Goal: Information Seeking & Learning: Learn about a topic

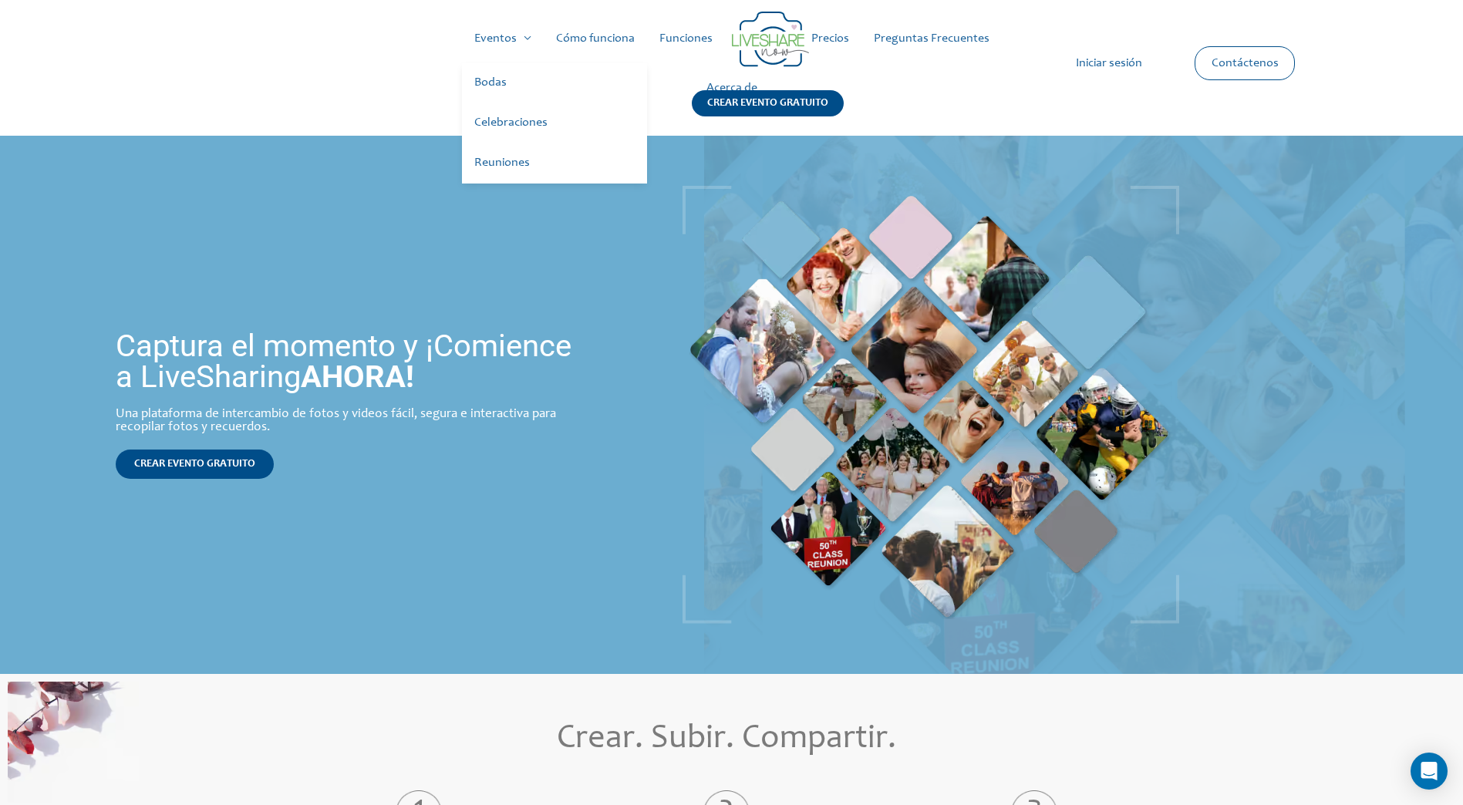
click at [504, 74] on link "Bodas" at bounding box center [554, 83] width 185 height 40
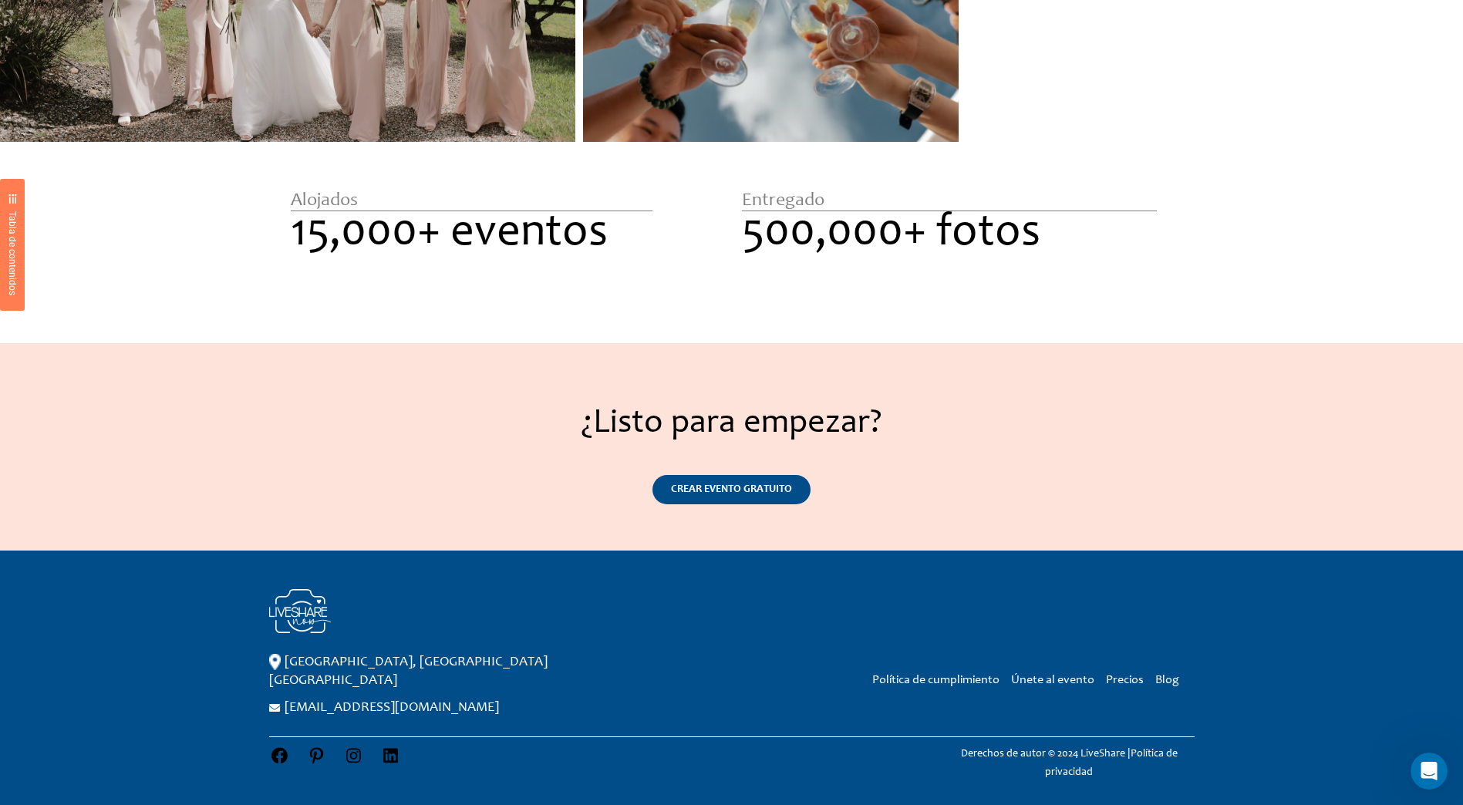
scroll to position [1890, 0]
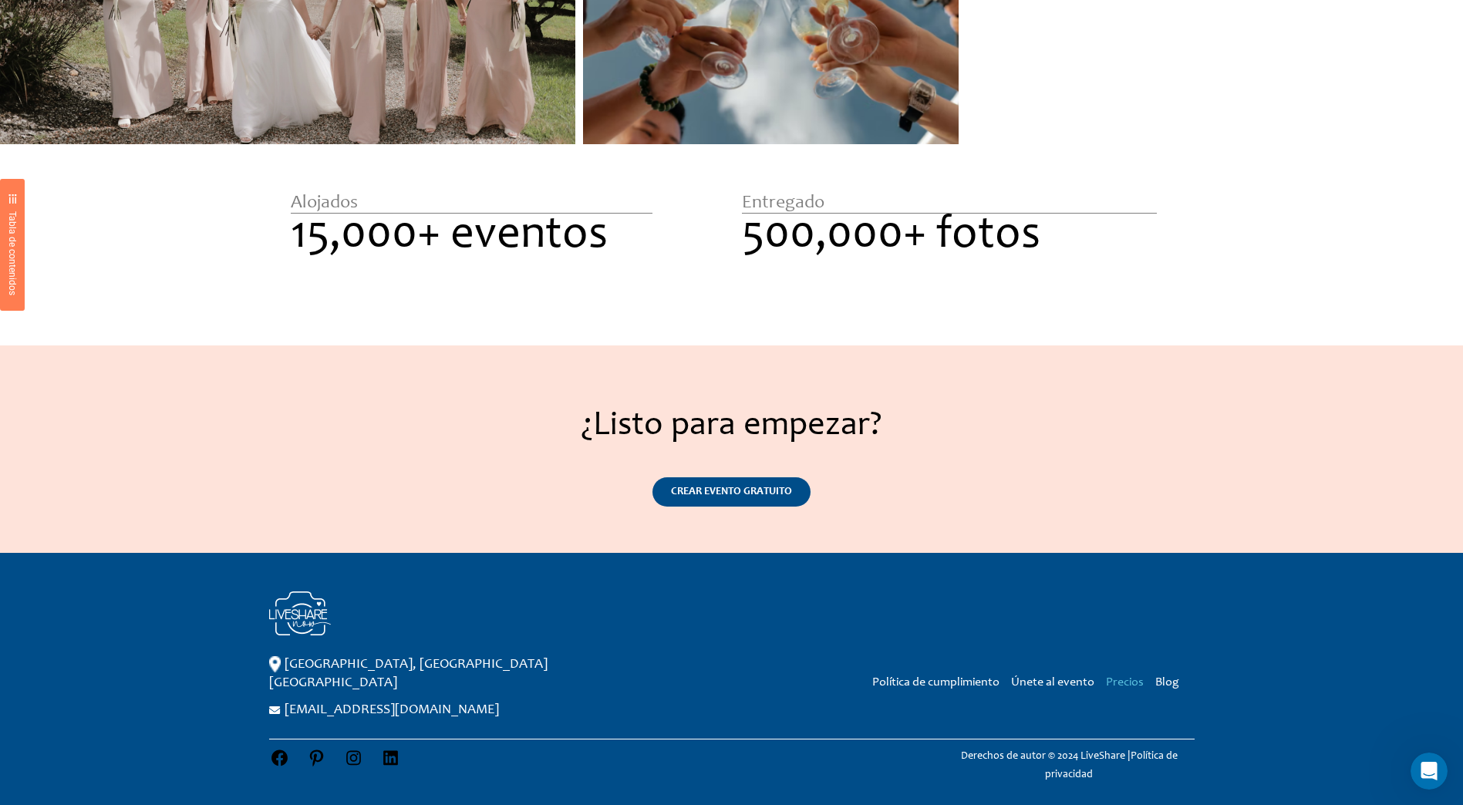
click at [1129, 689] on link "Precios" at bounding box center [1125, 682] width 38 height 12
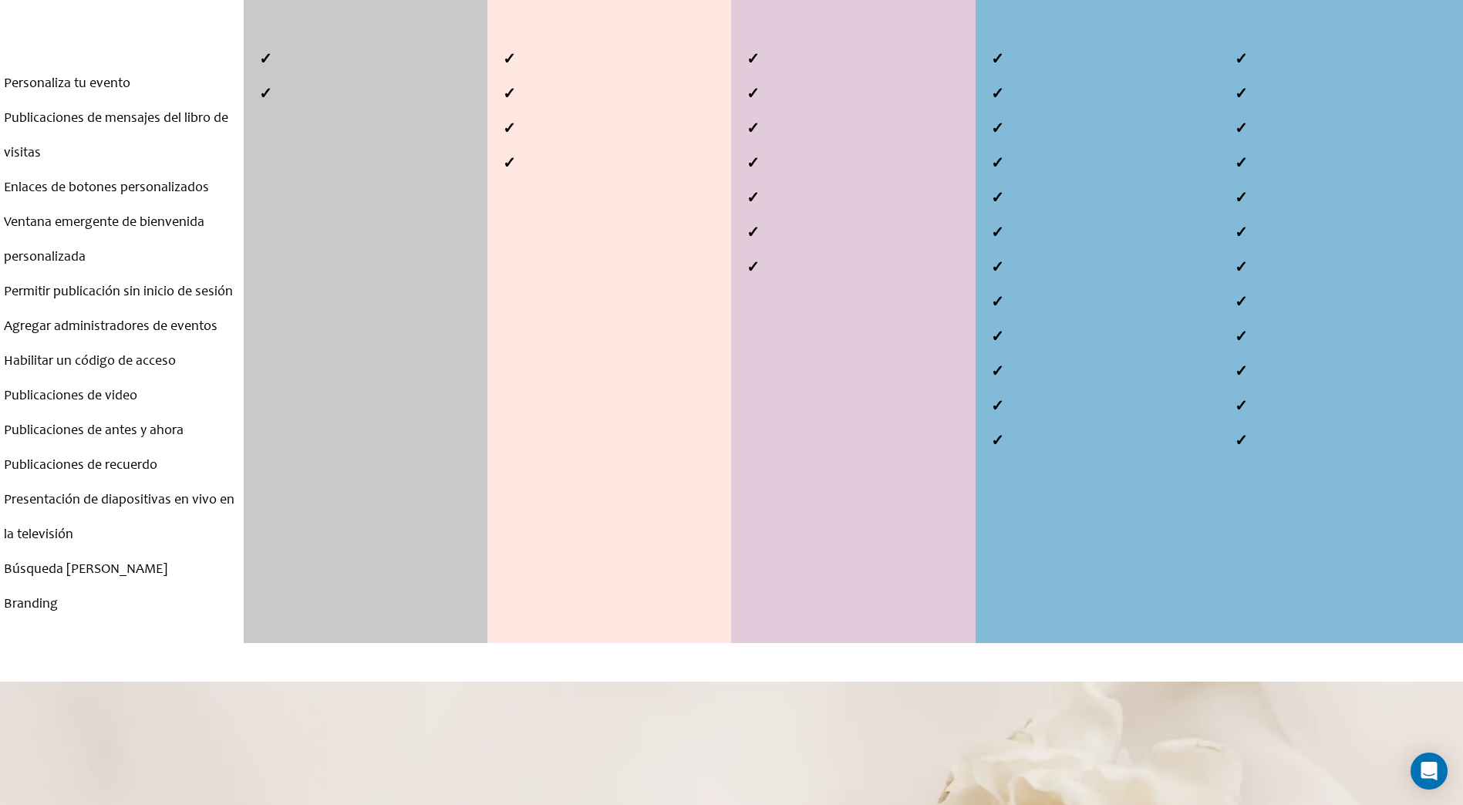
scroll to position [694, 0]
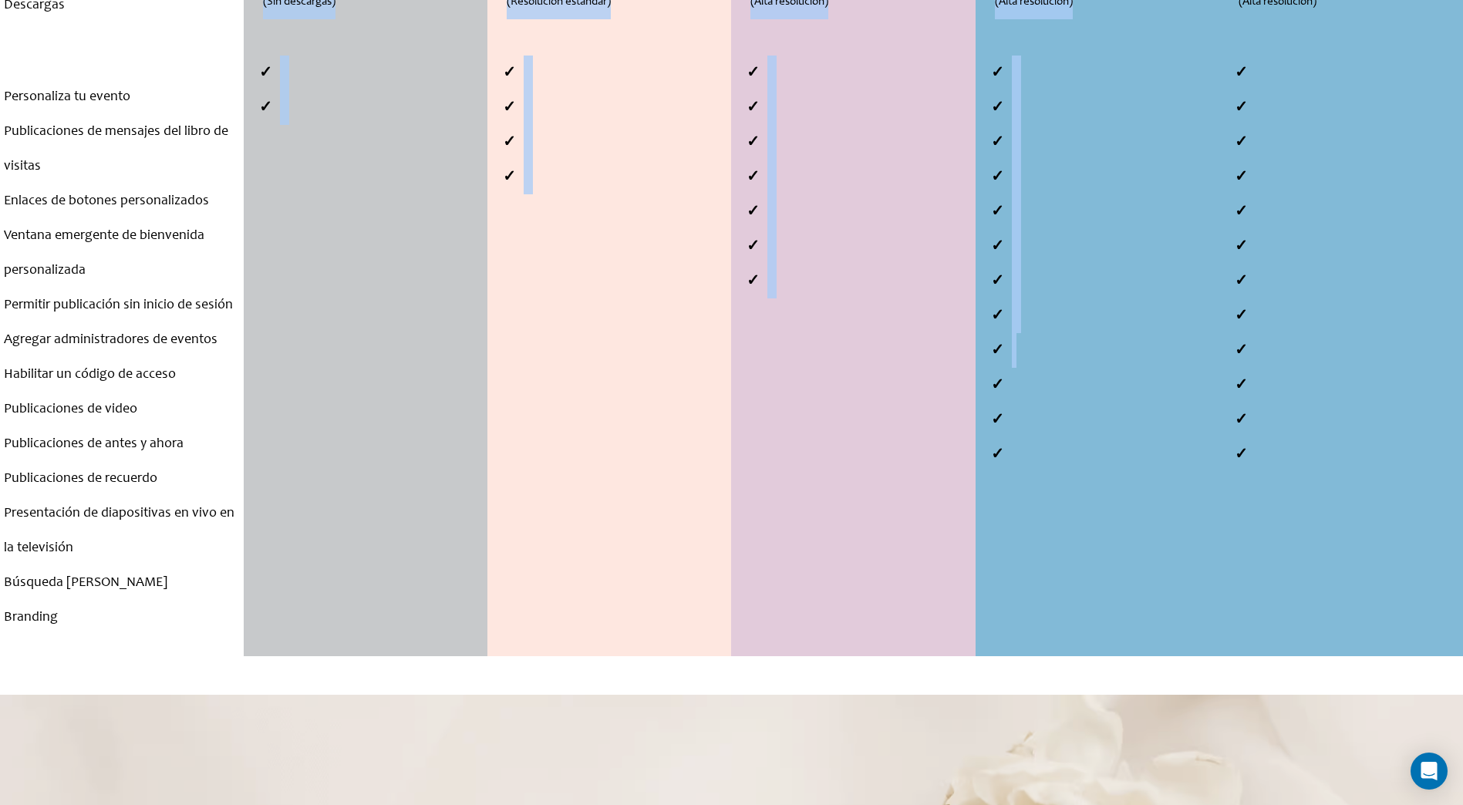
drag, startPoint x: 120, startPoint y: 618, endPoint x: 1171, endPoint y: 360, distance: 1082.4
click at [1171, 360] on div "Comparar planes . . . Número de eventos Período de alojamiento Número de invita…" at bounding box center [731, 162] width 1463 height 988
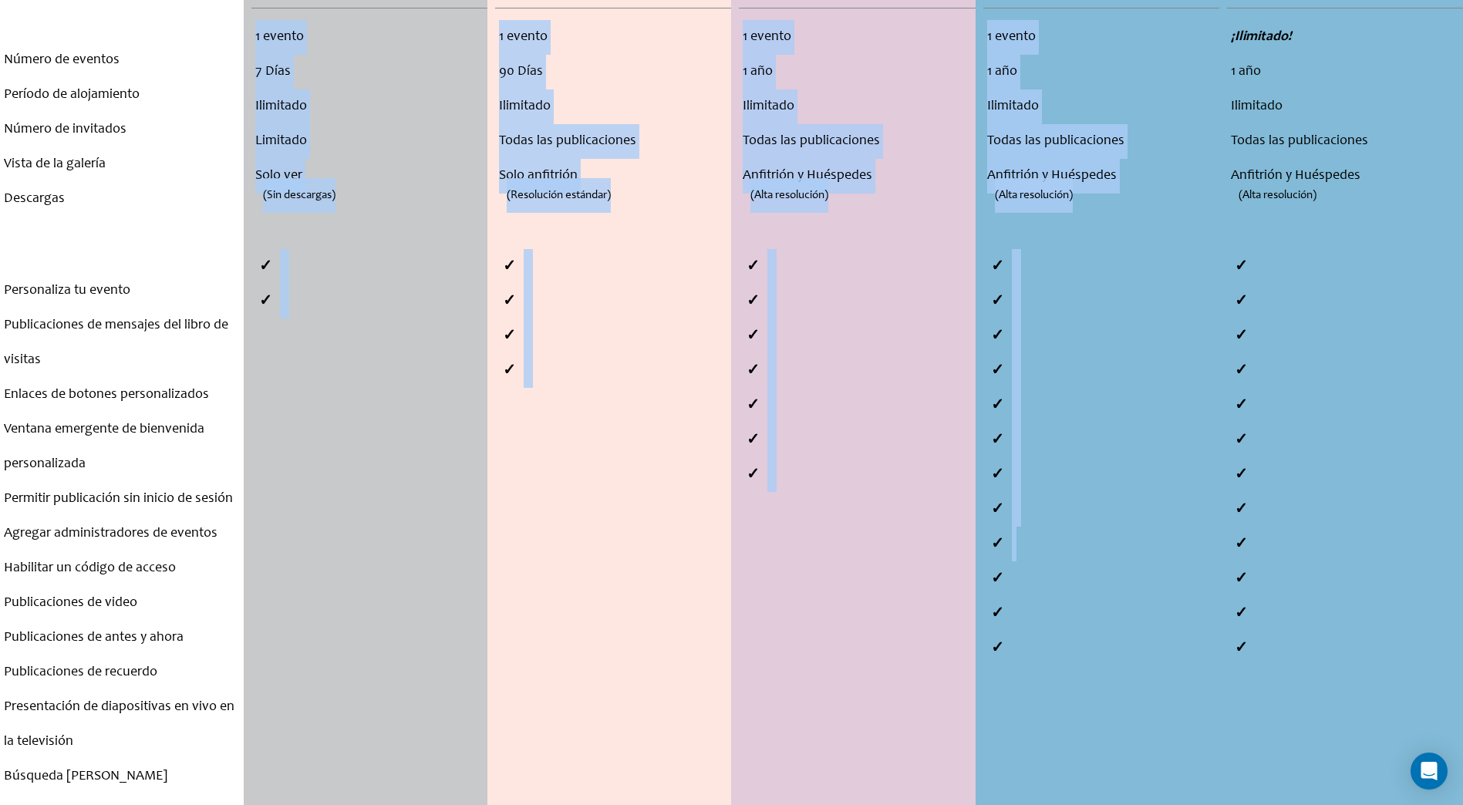
scroll to position [463, 0]
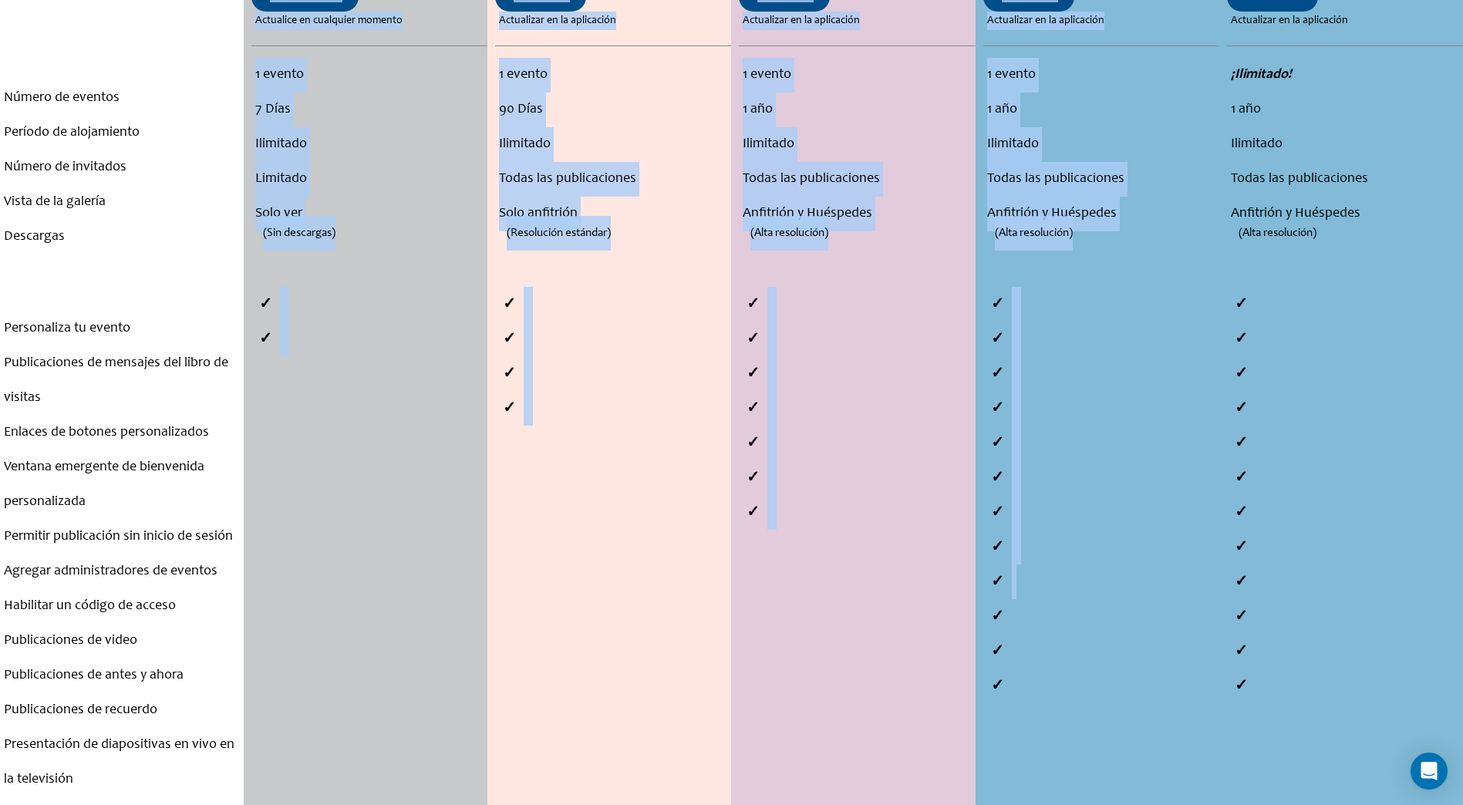
click at [1126, 345] on li at bounding box center [1101, 339] width 236 height 35
click at [938, 323] on li at bounding box center [857, 339] width 236 height 35
click at [820, 254] on li "(Alta resolución)" at bounding box center [853, 248] width 236 height 35
click at [797, 194] on li "Todas las publicaciones" at bounding box center [857, 179] width 228 height 35
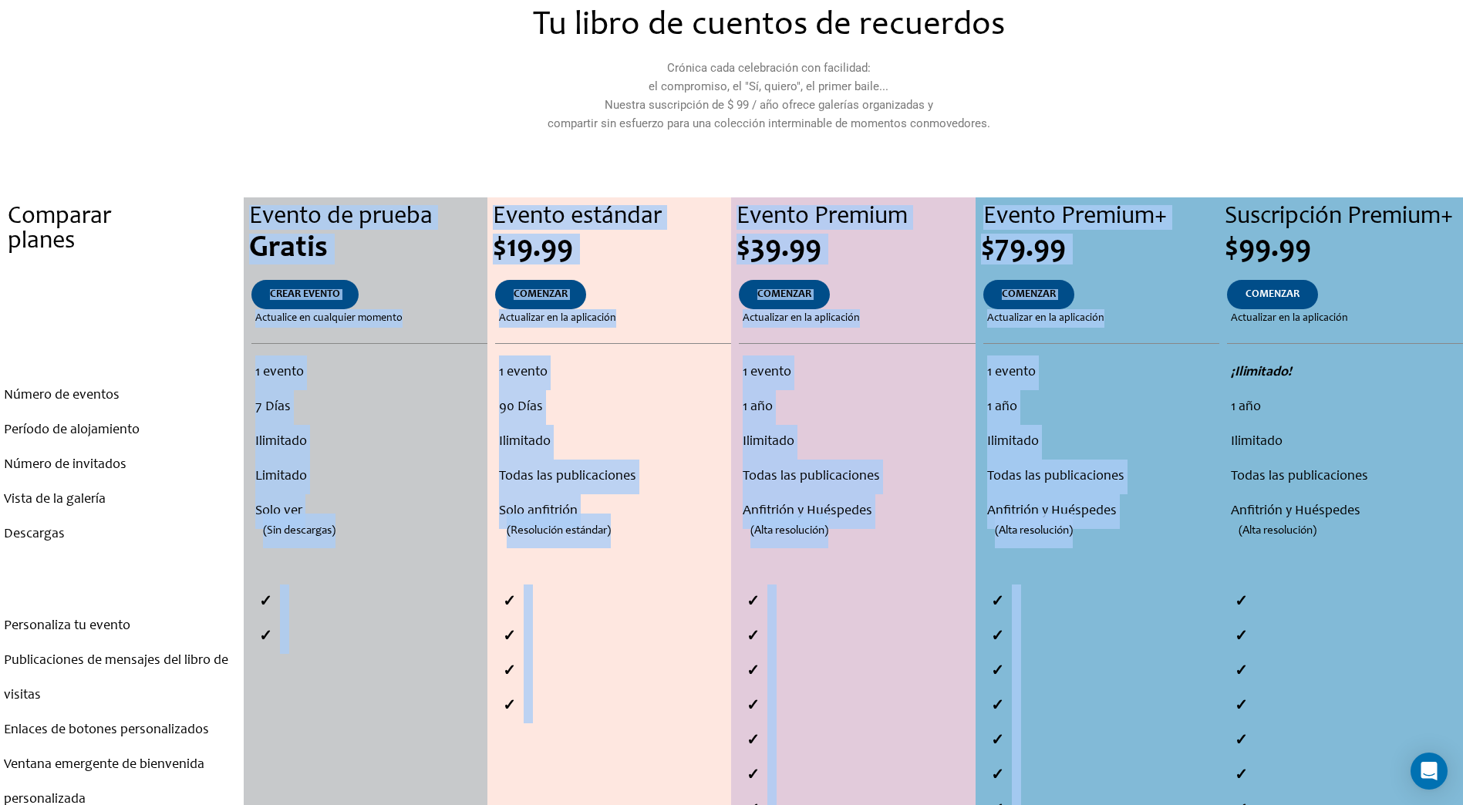
scroll to position [154, 0]
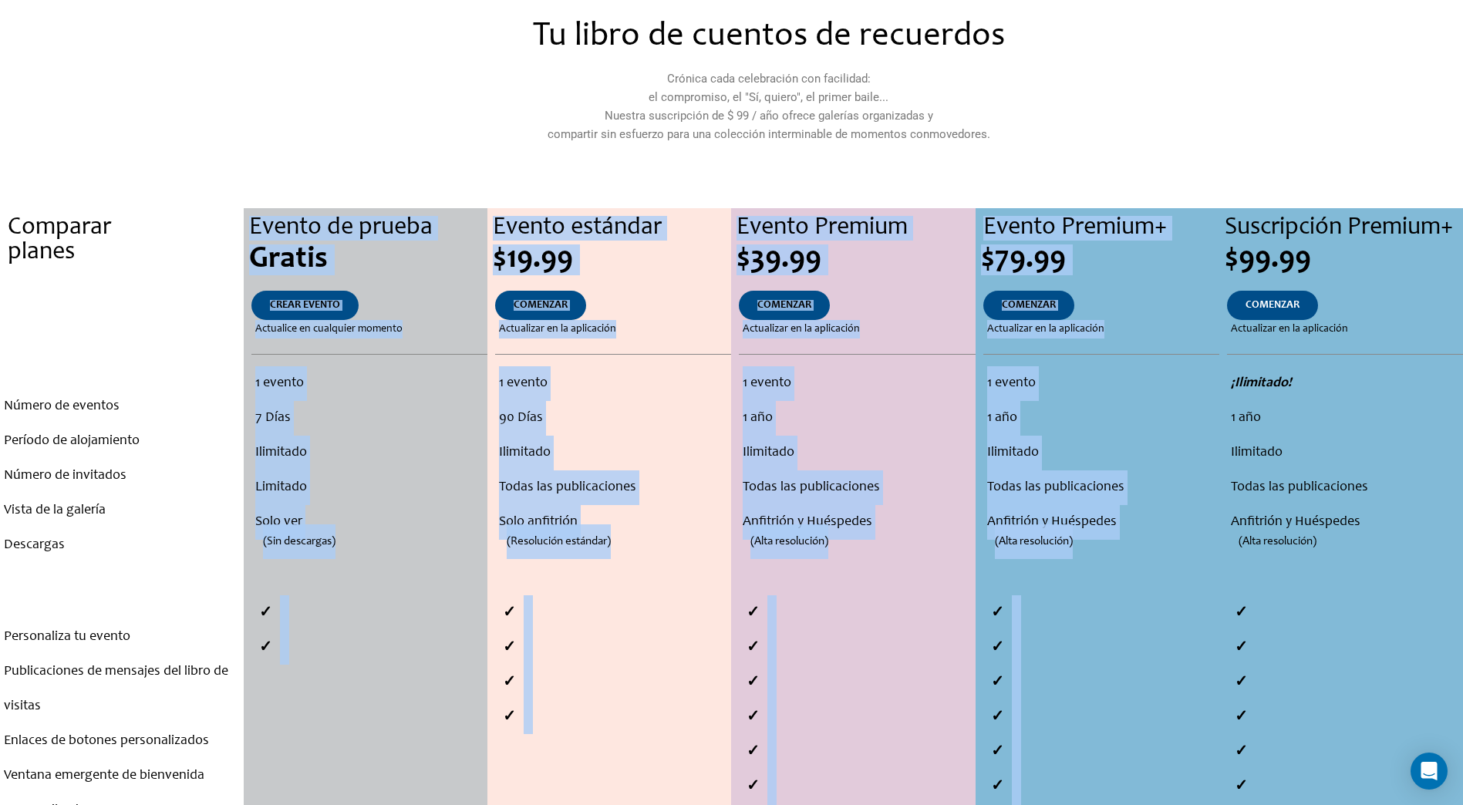
click at [605, 318] on div "COMENZAR" at bounding box center [613, 305] width 236 height 29
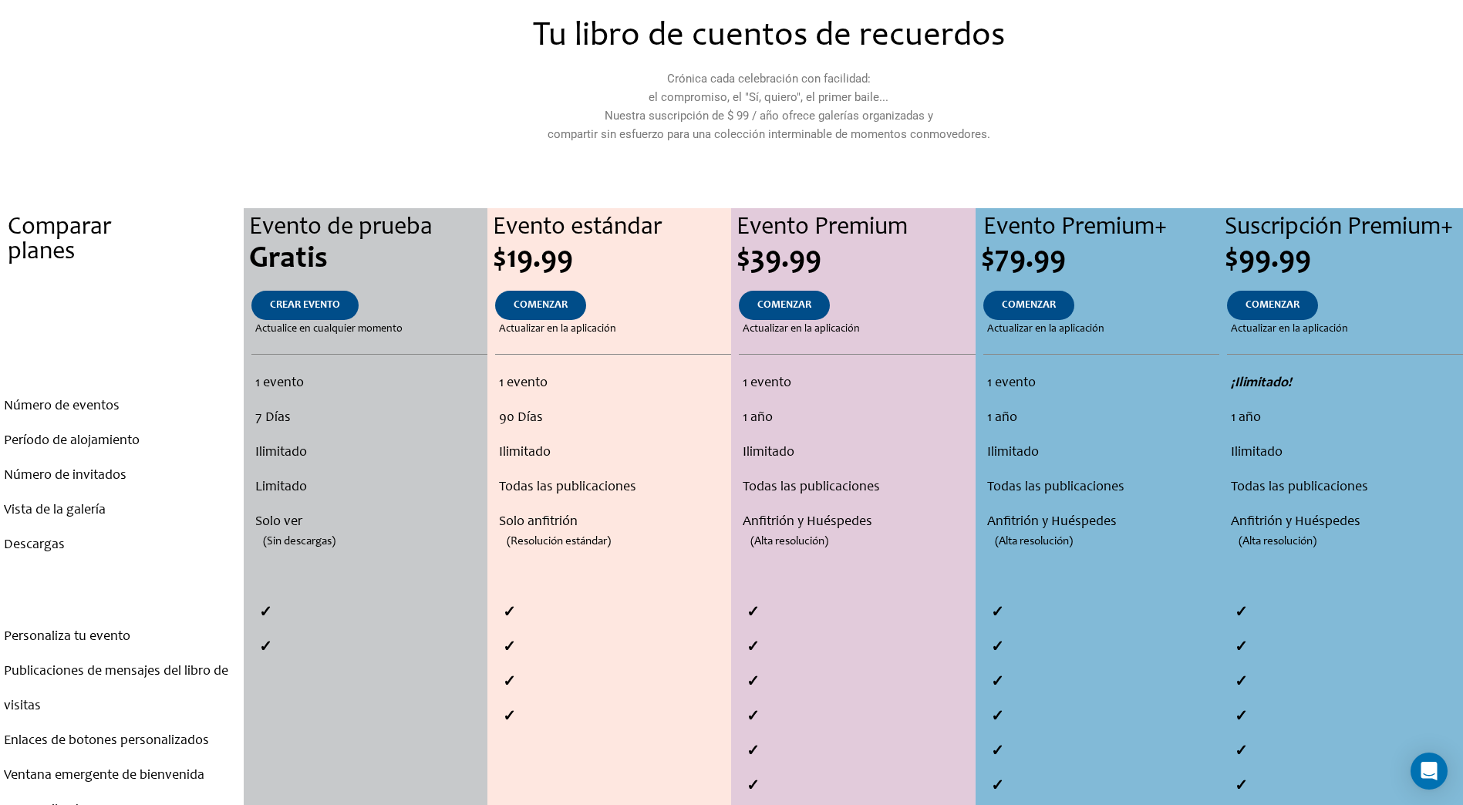
click at [578, 332] on span "Actualizar en la aplicación" at bounding box center [557, 329] width 117 height 19
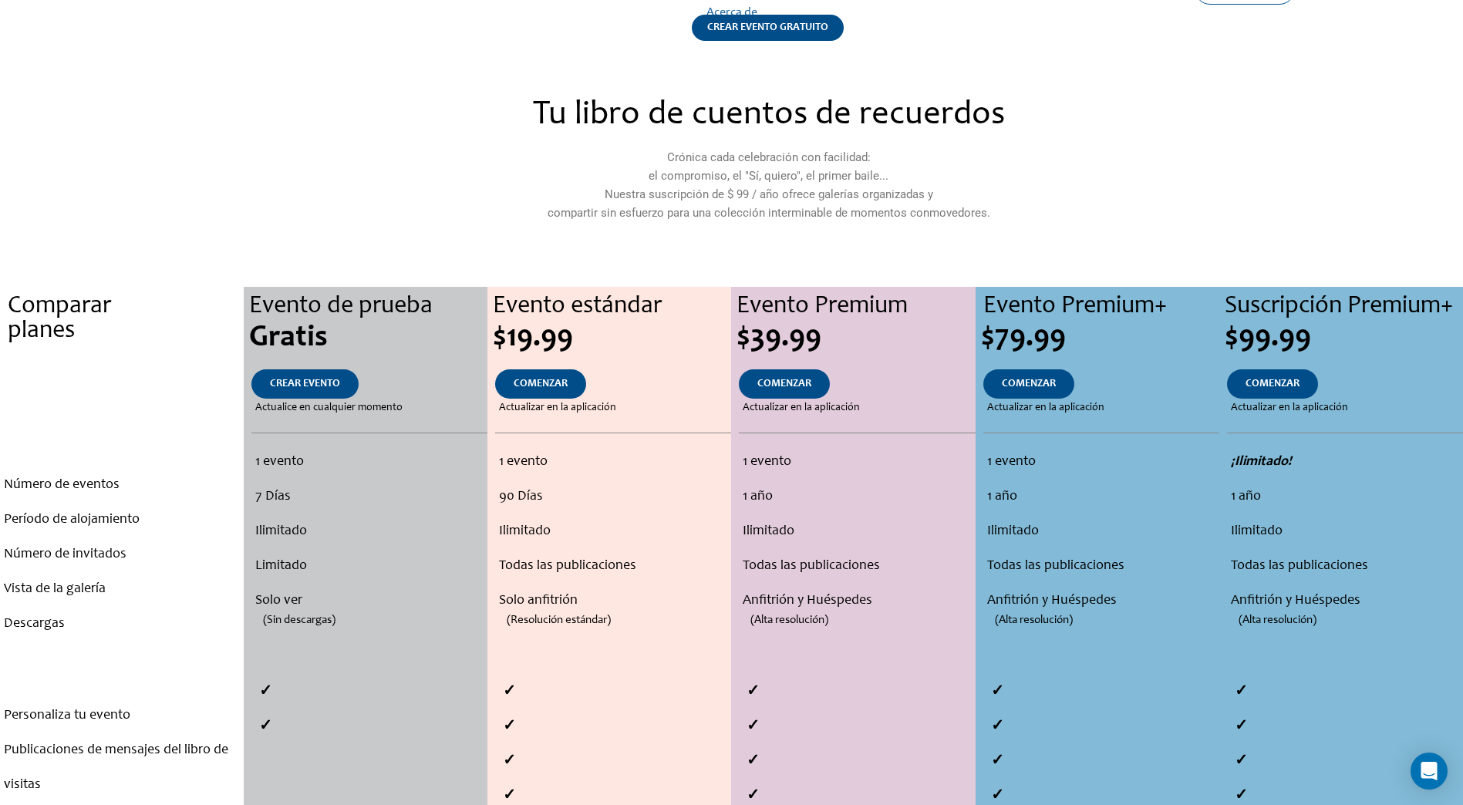
scroll to position [0, 0]
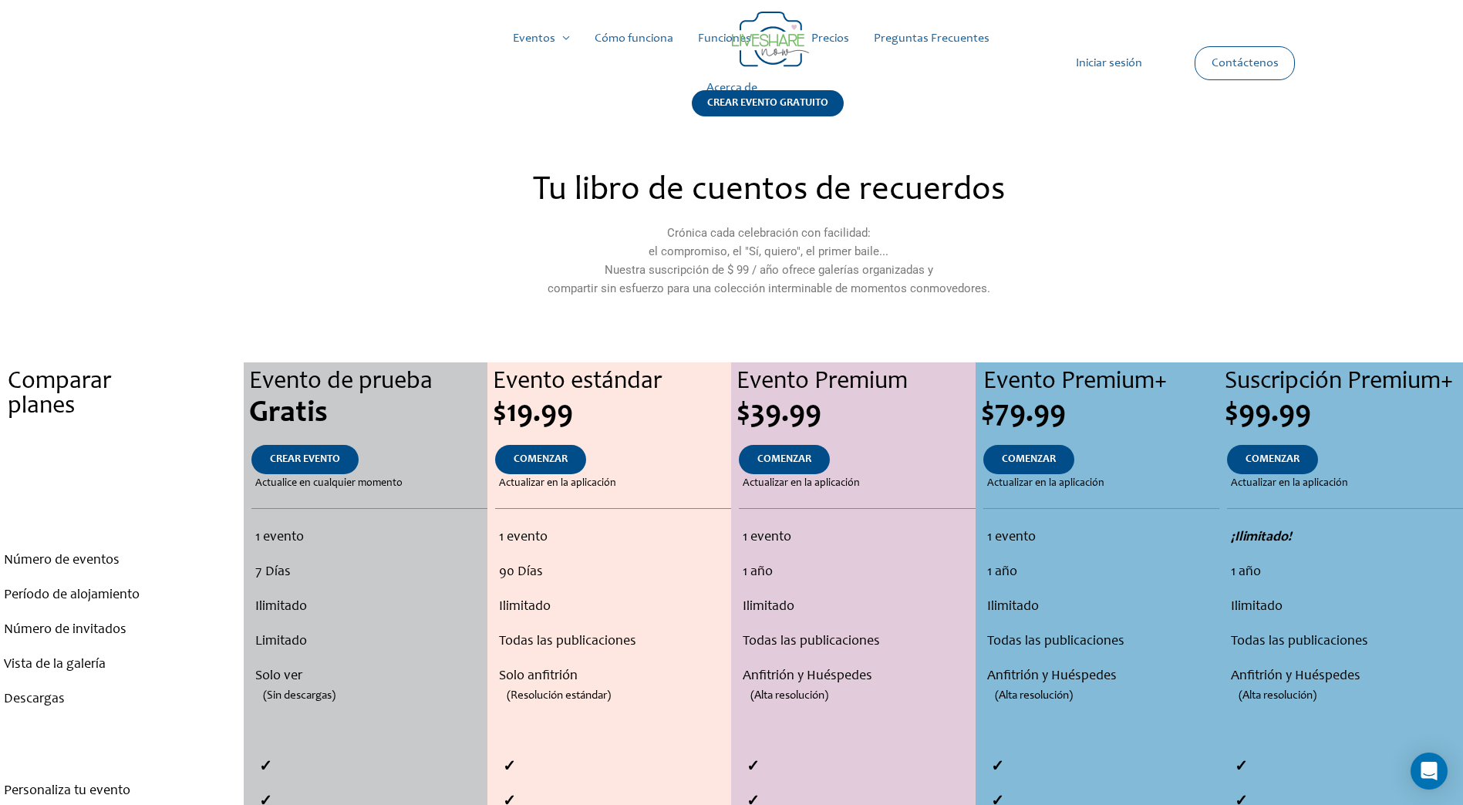
click at [608, 46] on link "Cómo funciona" at bounding box center [633, 38] width 103 height 49
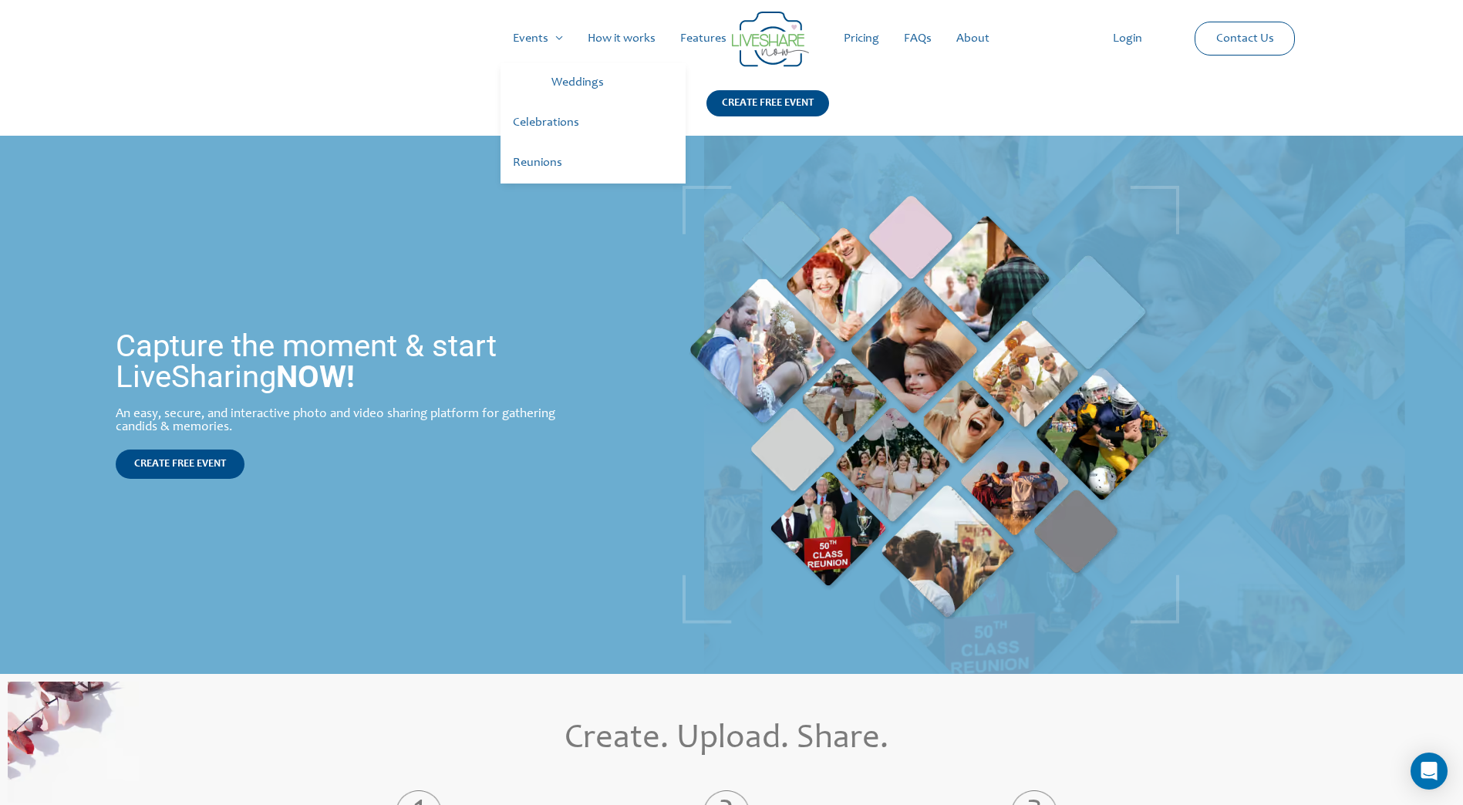
click at [564, 91] on link "Weddings" at bounding box center [612, 83] width 147 height 40
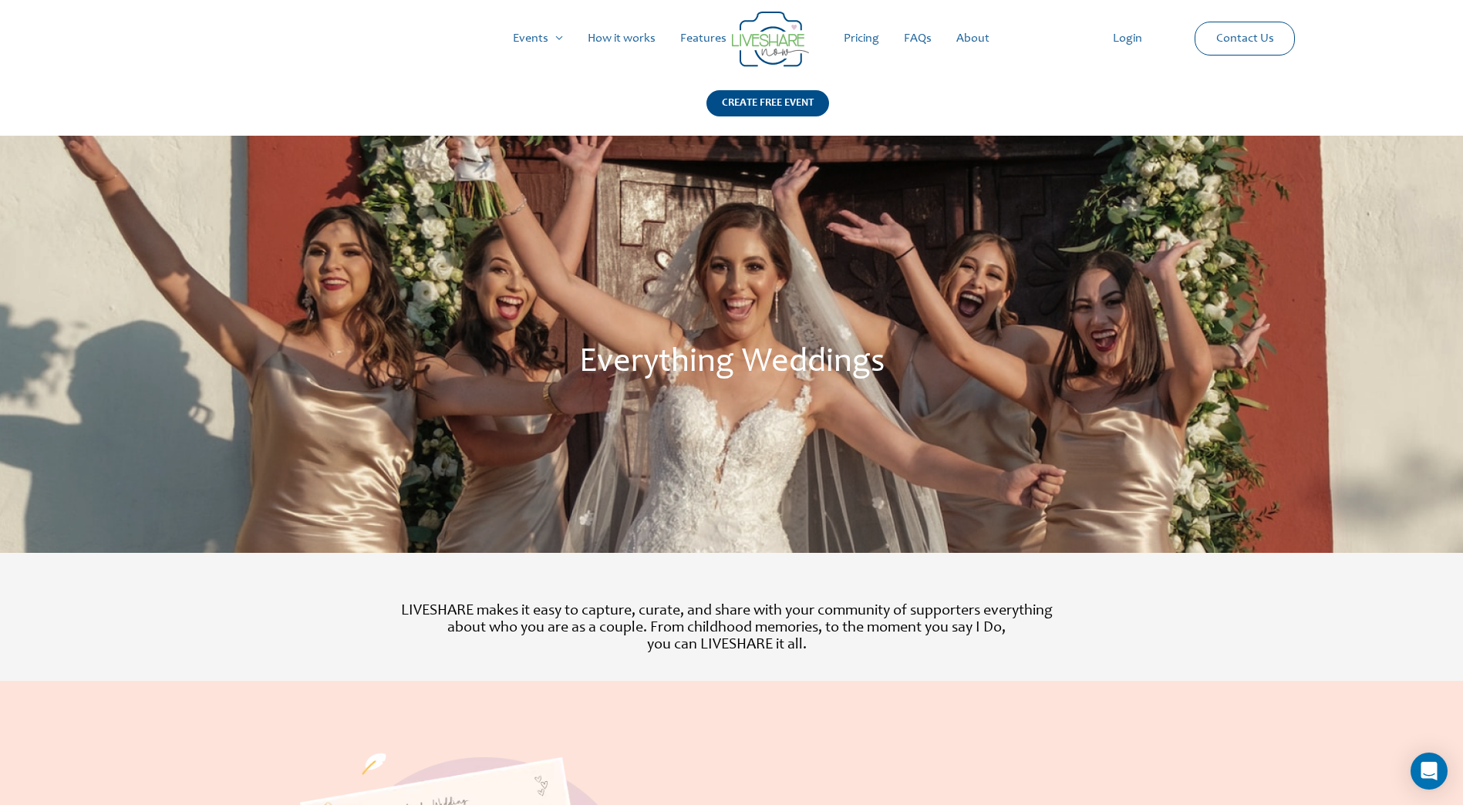
click at [992, 32] on link "About" at bounding box center [973, 38] width 58 height 49
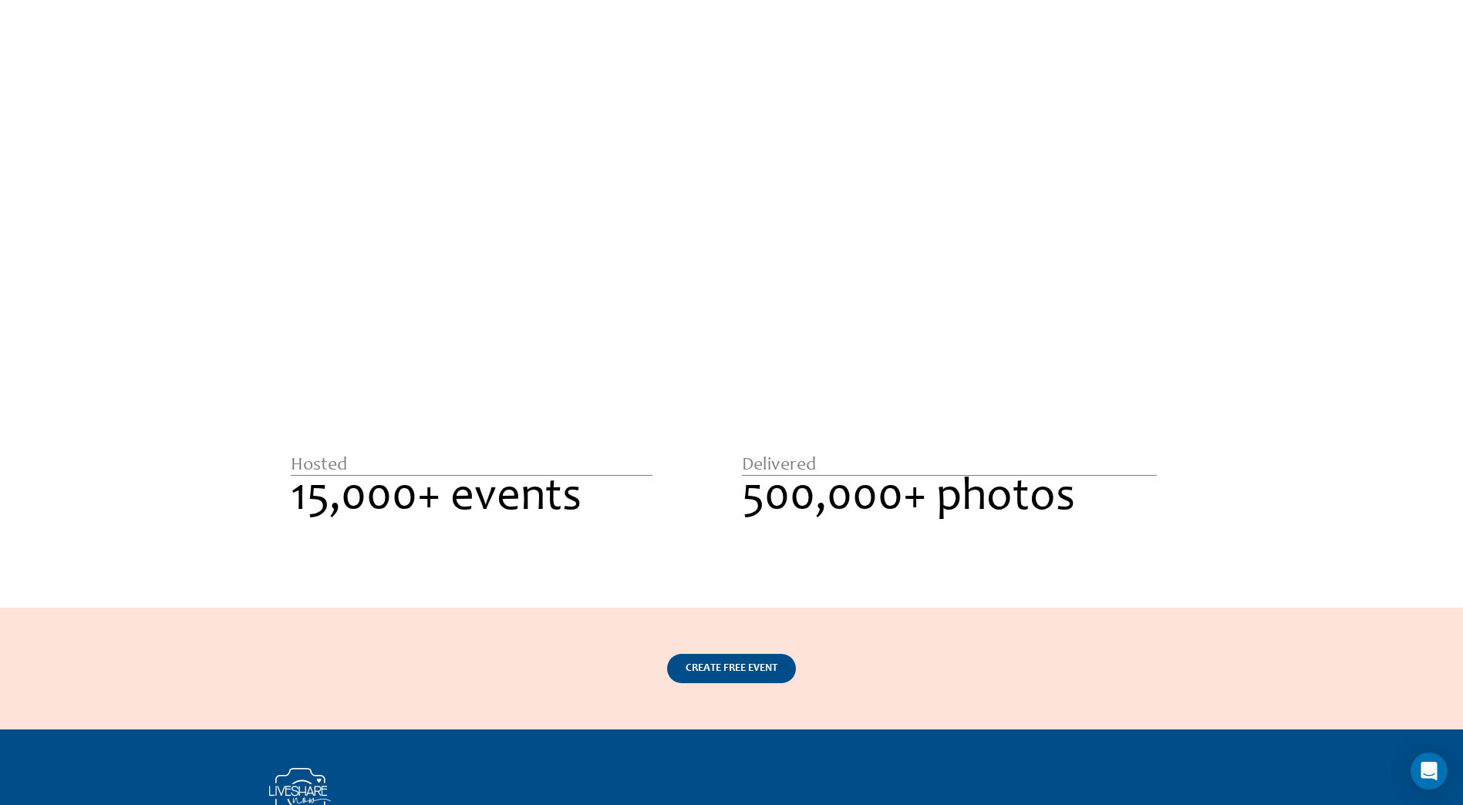
scroll to position [2159, 0]
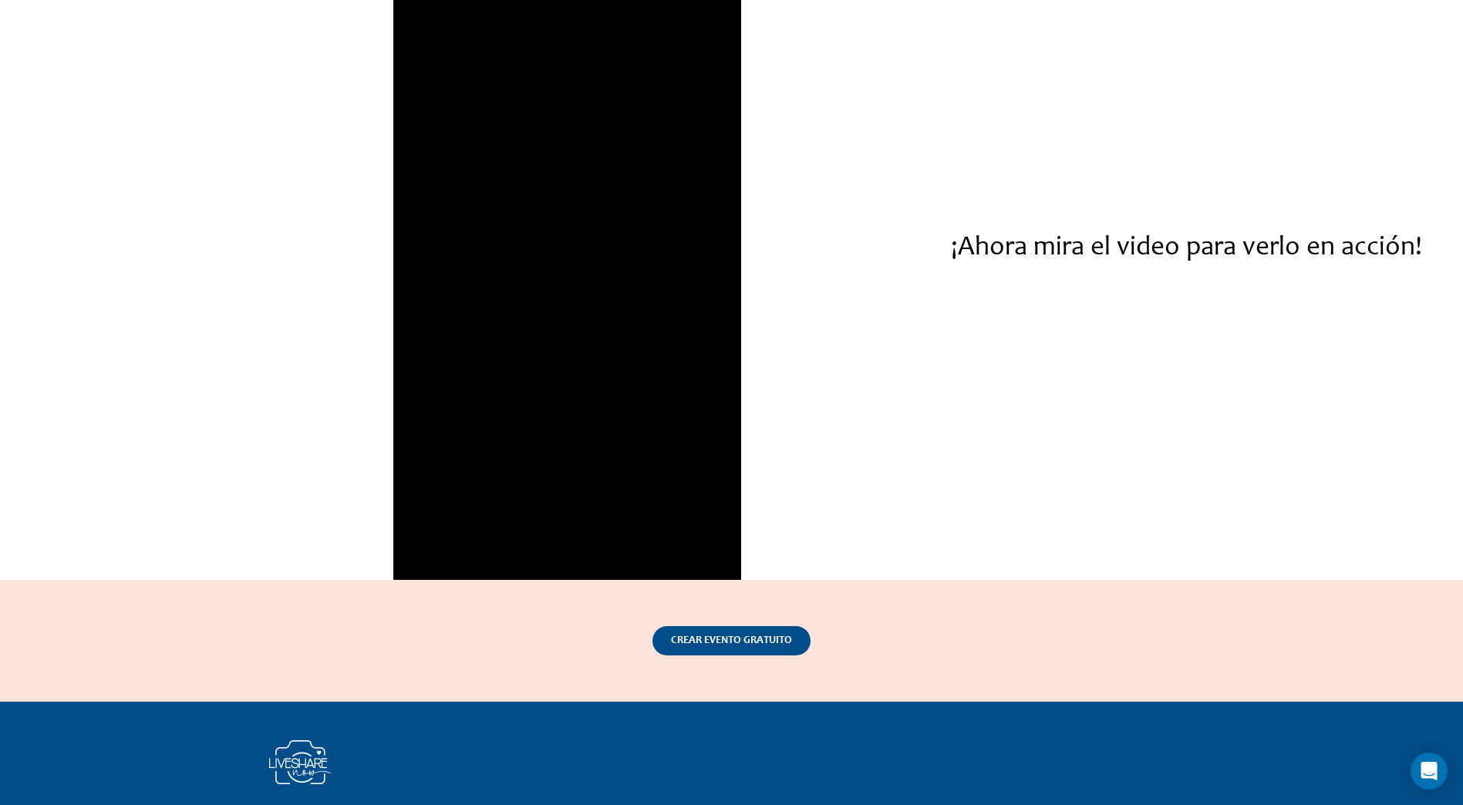
scroll to position [2236, 0]
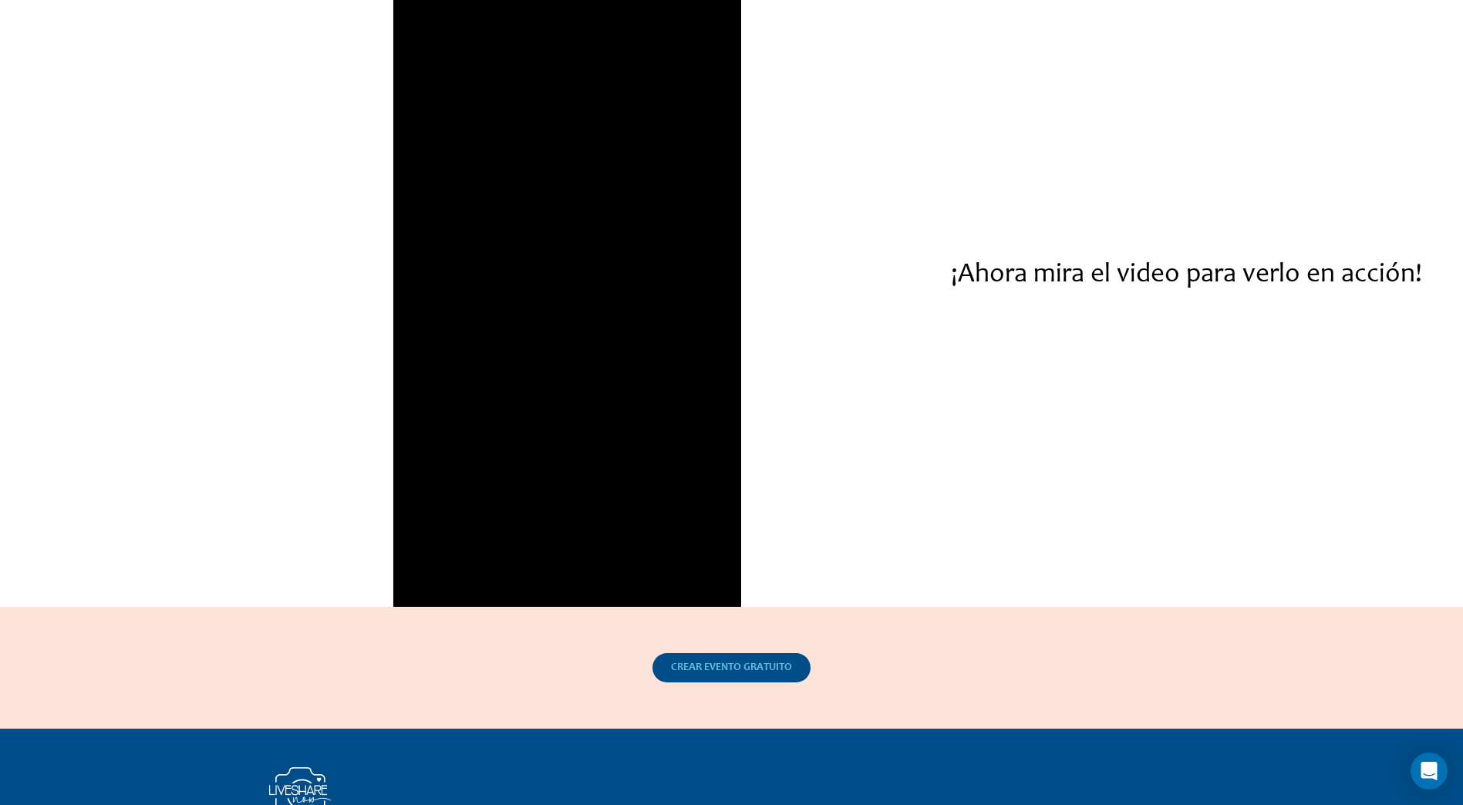
click at [762, 662] on link "CREAR EVENTO GRATUITO" at bounding box center [731, 667] width 158 height 29
